Goal: Task Accomplishment & Management: Use online tool/utility

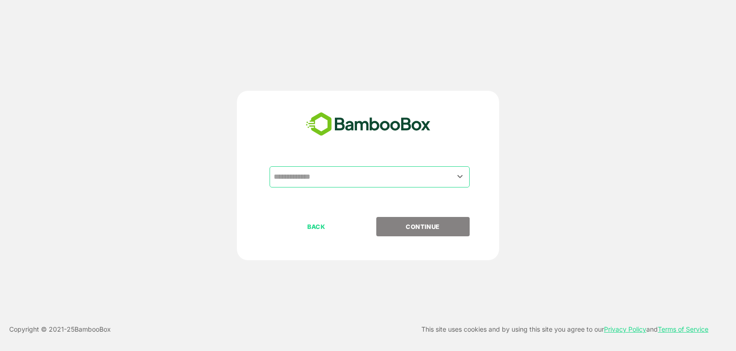
click at [354, 164] on div "​ BACK CONTINUE" at bounding box center [368, 175] width 262 height 169
click at [358, 177] on input "text" at bounding box center [370, 176] width 197 height 17
click at [359, 180] on input "text" at bounding box center [370, 176] width 197 height 17
click at [465, 179] on icon "Open" at bounding box center [460, 176] width 11 height 11
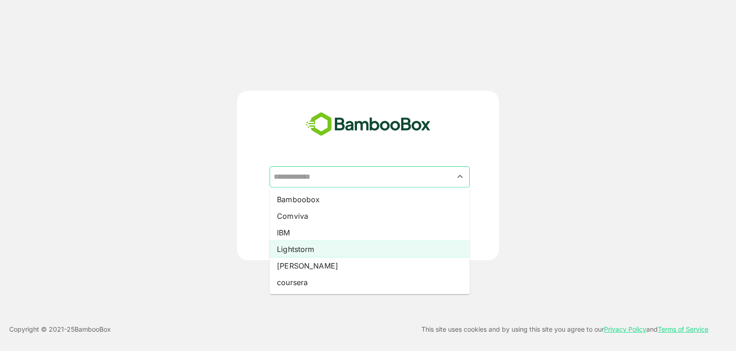
click at [319, 245] on li "Lightstorm" at bounding box center [370, 249] width 200 height 17
type input "**********"
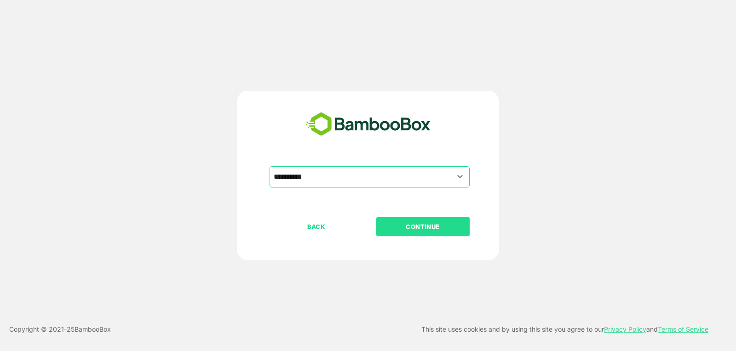
click at [432, 228] on p "CONTINUE" at bounding box center [423, 226] width 92 height 10
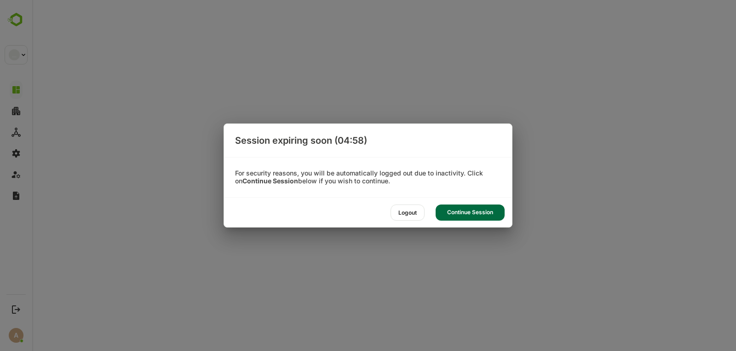
click at [409, 228] on div "Session expiring soon (04:58) For security reasons, you will be automatically l…" at bounding box center [368, 175] width 736 height 351
click at [468, 206] on div "Continue Session" at bounding box center [470, 212] width 69 height 16
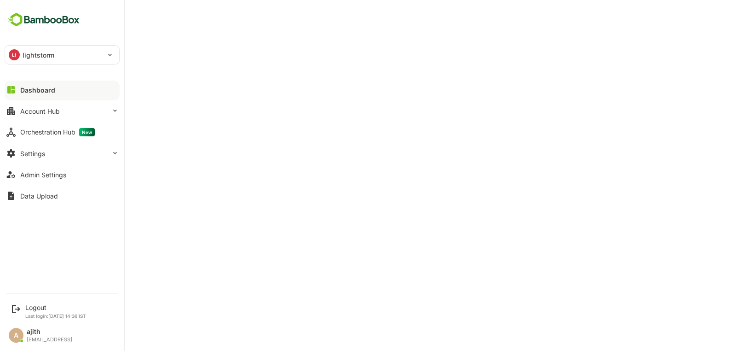
click at [76, 95] on div at bounding box center [62, 98] width 115 height 6
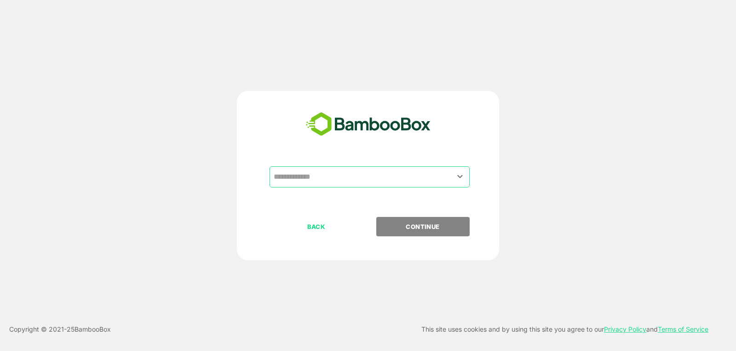
click at [412, 181] on input "text" at bounding box center [370, 176] width 197 height 17
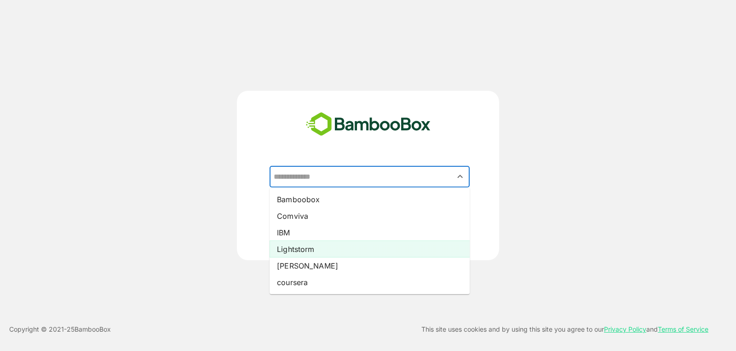
click at [381, 247] on li "Lightstorm" at bounding box center [370, 249] width 200 height 17
type input "**********"
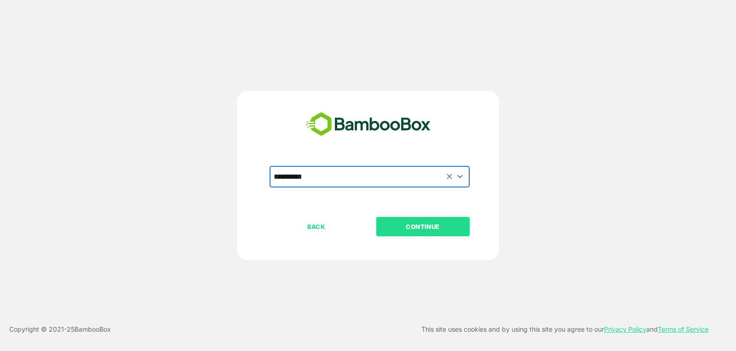
click at [435, 218] on button "CONTINUE" at bounding box center [423, 226] width 93 height 19
